Goal: Navigation & Orientation: Go to known website

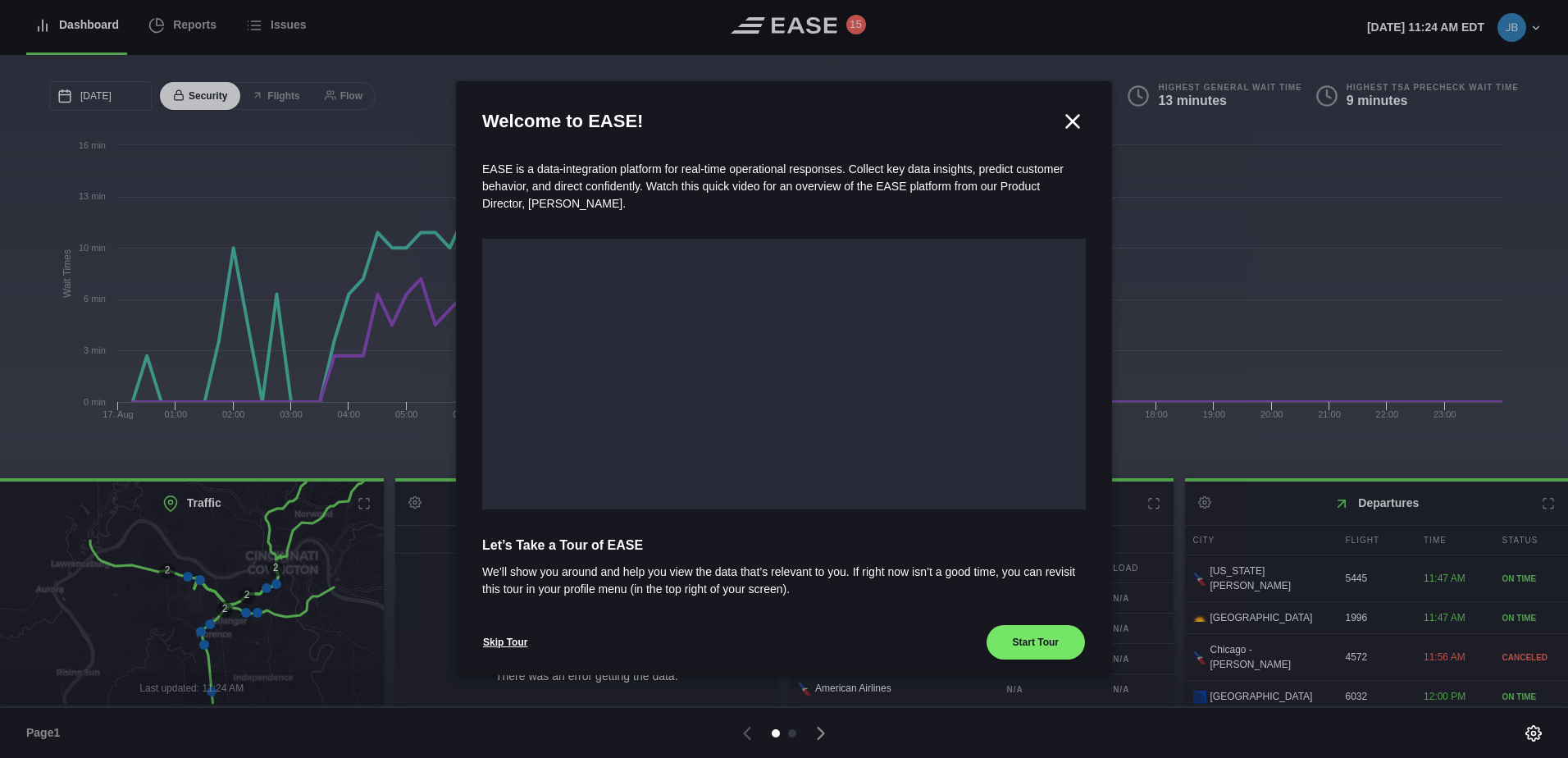
click at [1070, 120] on icon at bounding box center [1073, 121] width 25 height 25
